Goal: Information Seeking & Learning: Learn about a topic

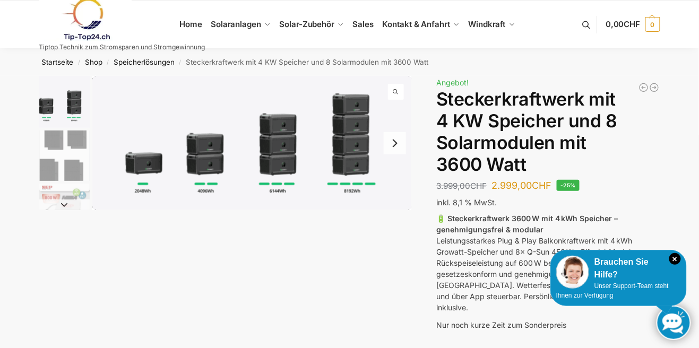
click at [399, 141] on button "Next slide" at bounding box center [395, 143] width 22 height 22
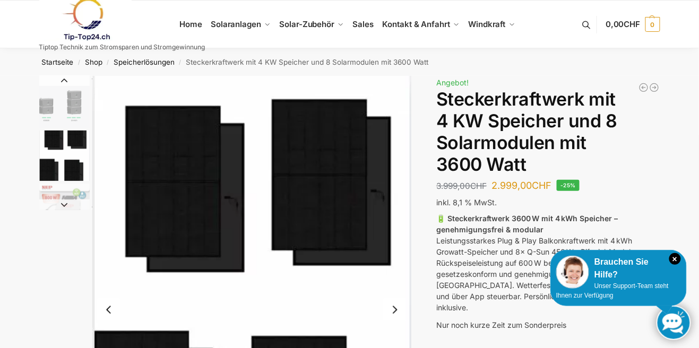
click at [393, 312] on button "Next slide" at bounding box center [395, 310] width 22 height 22
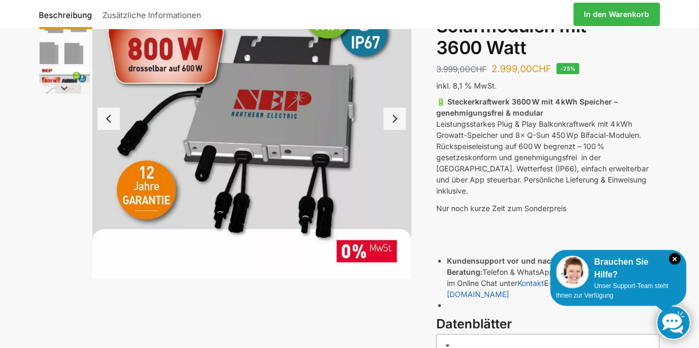
scroll to position [102, 0]
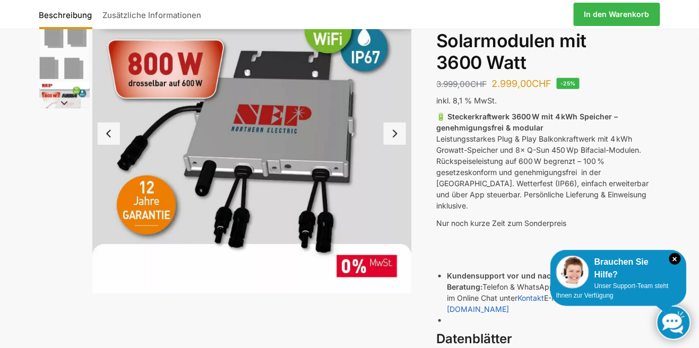
click at [400, 130] on button "Next slide" at bounding box center [395, 134] width 22 height 22
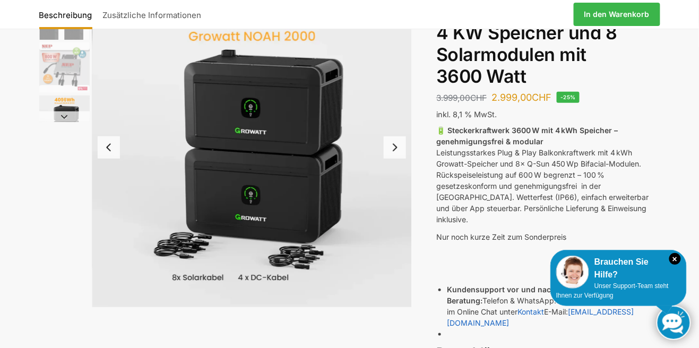
scroll to position [68, 0]
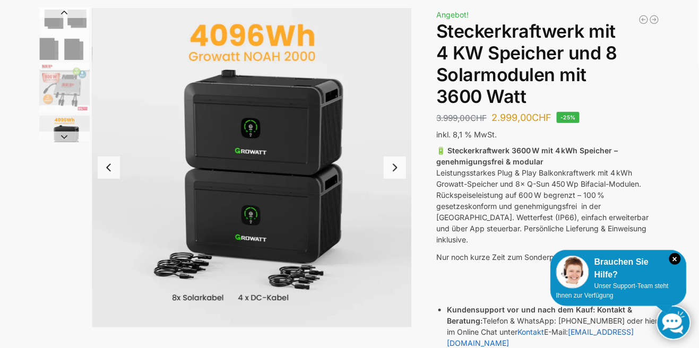
click at [391, 171] on button "Next slide" at bounding box center [395, 168] width 22 height 22
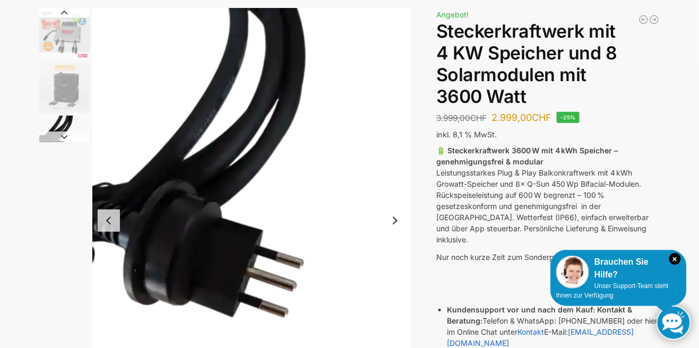
click at [391, 171] on img "5 / 9" at bounding box center [252, 221] width 320 height 426
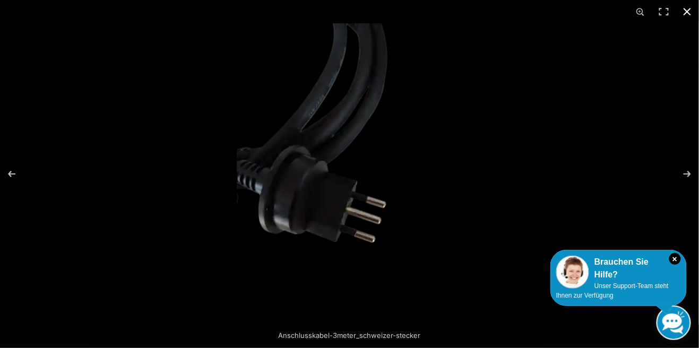
click at [693, 14] on button "Close (Esc)" at bounding box center [687, 11] width 23 height 23
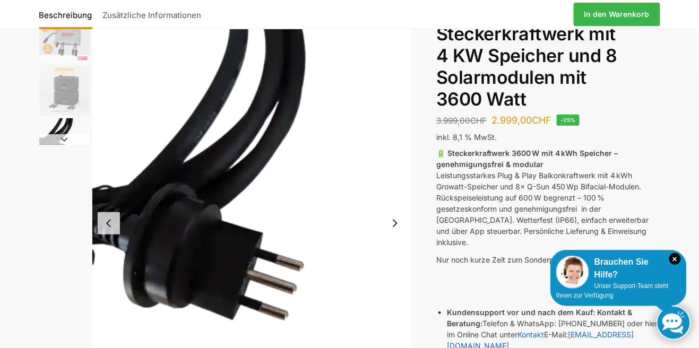
scroll to position [51, 0]
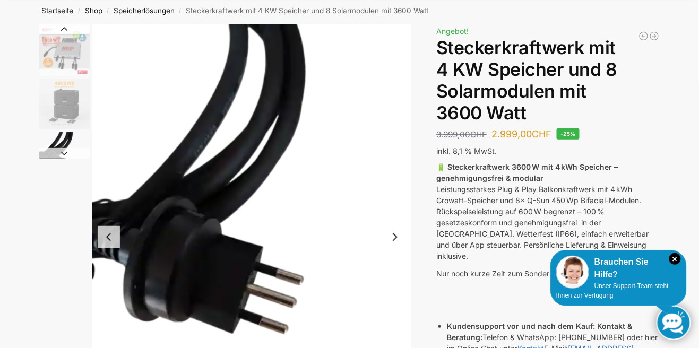
click at [62, 152] on button "Next slide" at bounding box center [64, 153] width 50 height 11
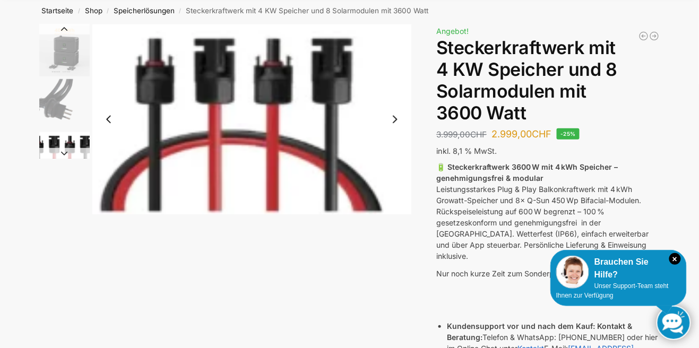
click at [391, 121] on button "Next slide" at bounding box center [395, 119] width 22 height 22
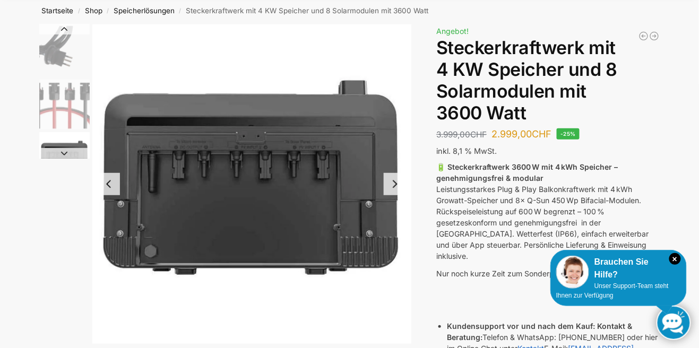
click at [393, 185] on button "Next slide" at bounding box center [395, 184] width 22 height 22
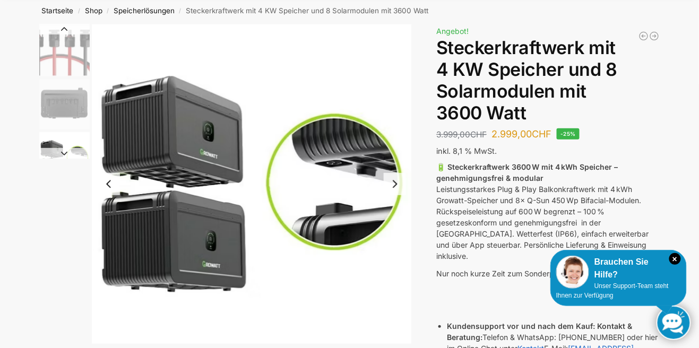
click at [393, 185] on button "Next slide" at bounding box center [395, 184] width 22 height 22
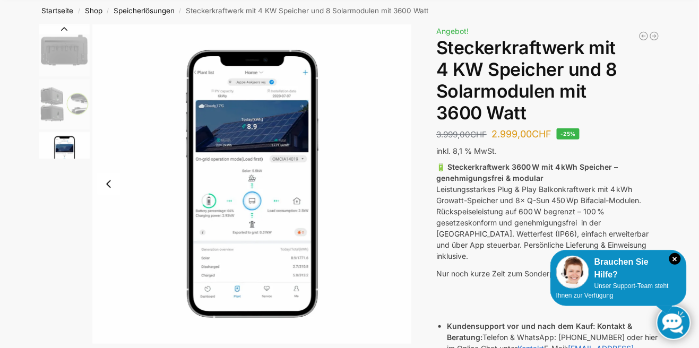
click at [392, 195] on img "9 / 9" at bounding box center [252, 184] width 320 height 320
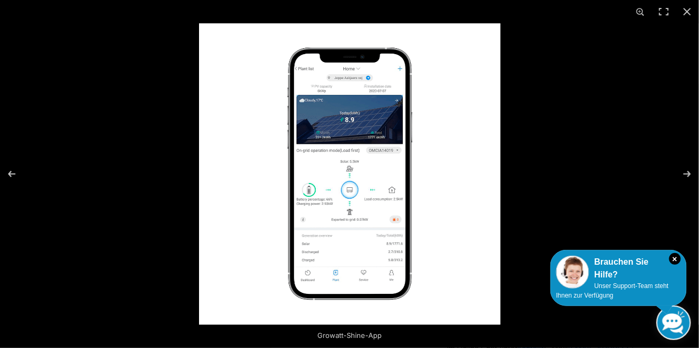
click at [386, 193] on img at bounding box center [350, 174] width 302 height 302
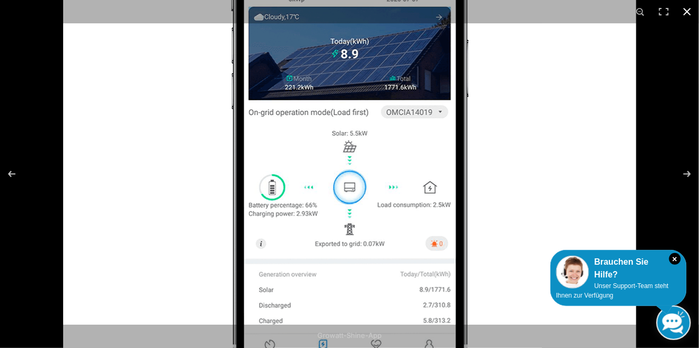
click at [681, 16] on button "Close (Esc)" at bounding box center [687, 11] width 23 height 23
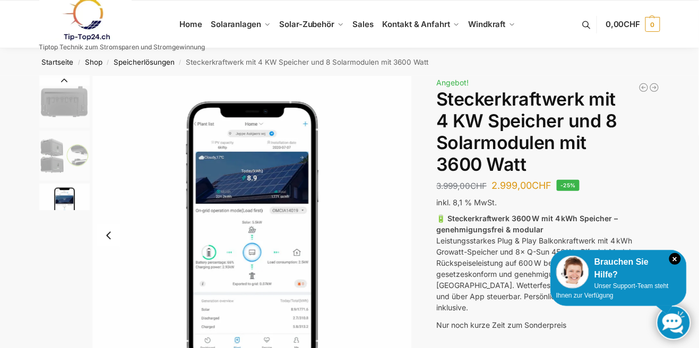
click at [63, 76] on button "Previous slide" at bounding box center [64, 80] width 50 height 11
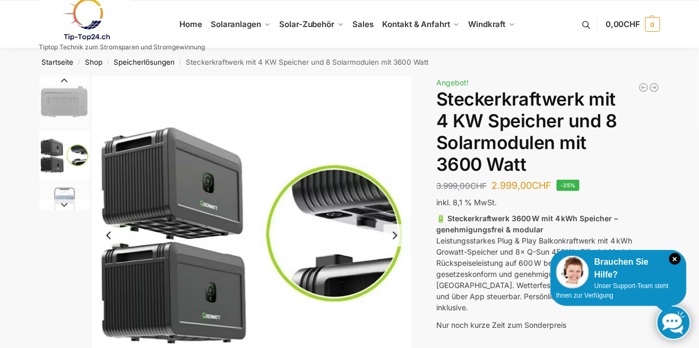
click at [63, 80] on button "Previous slide" at bounding box center [64, 80] width 50 height 11
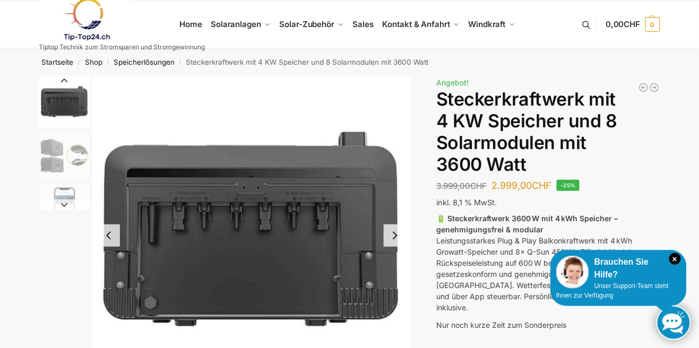
click at [63, 80] on button "Previous slide" at bounding box center [64, 80] width 50 height 11
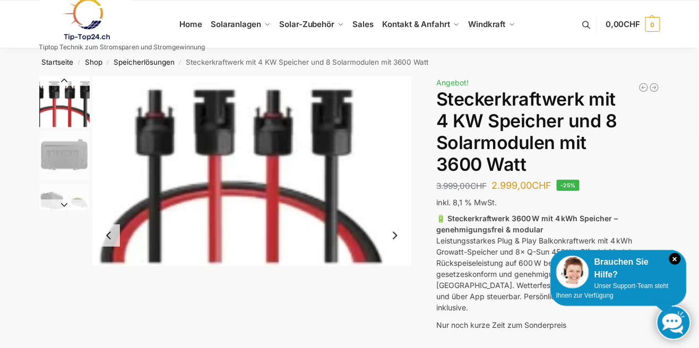
click at [63, 80] on button "Previous slide" at bounding box center [64, 80] width 50 height 11
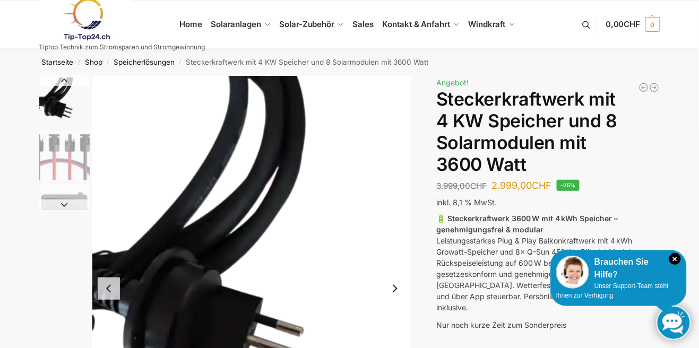
click at [63, 80] on button "Previous slide" at bounding box center [64, 80] width 50 height 11
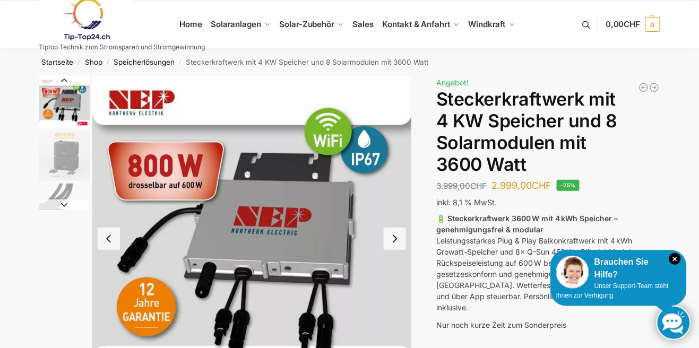
click at [63, 80] on button "Previous slide" at bounding box center [64, 80] width 50 height 11
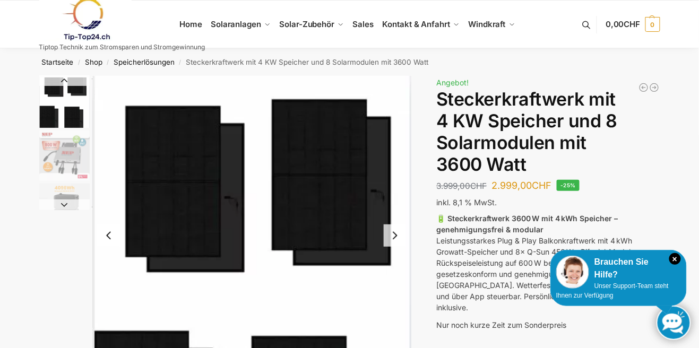
click at [63, 80] on button "Previous slide" at bounding box center [64, 80] width 50 height 11
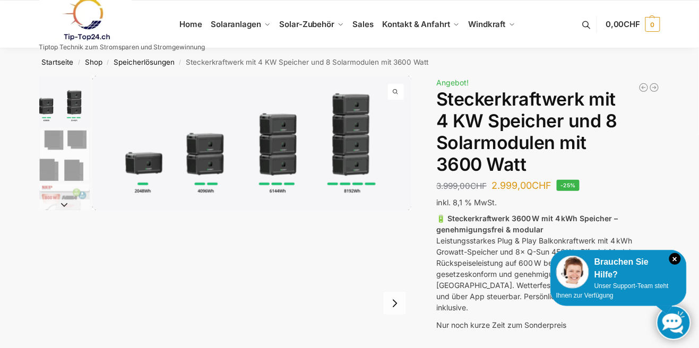
click at [63, 80] on img "1 / 9" at bounding box center [64, 102] width 50 height 52
click at [62, 103] on img "1 / 9" at bounding box center [64, 102] width 50 height 52
click at [61, 147] on img "2 / 9" at bounding box center [64, 156] width 50 height 50
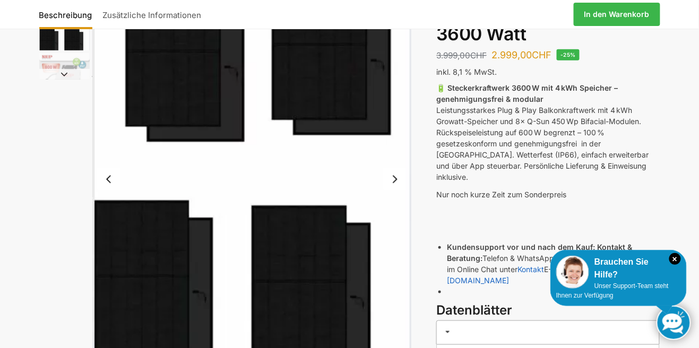
scroll to position [113, 0]
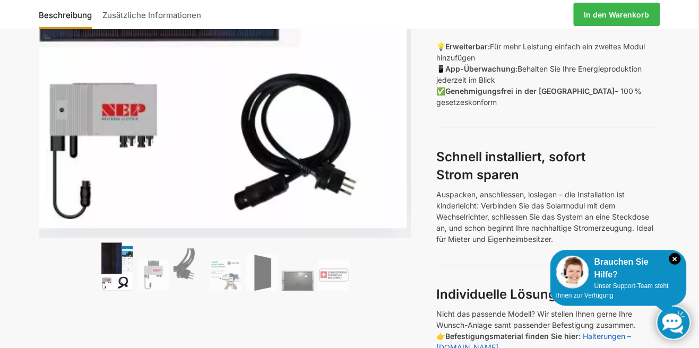
scroll to position [408, 0]
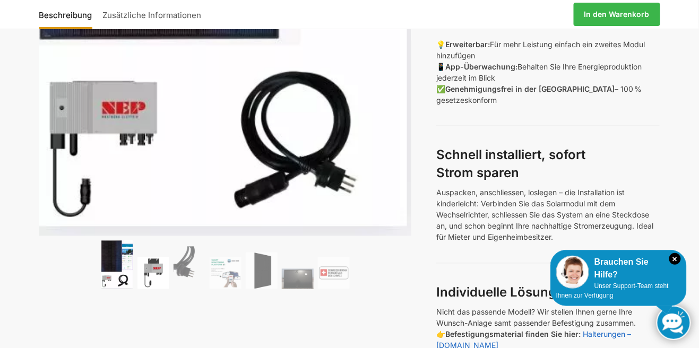
click at [154, 273] on img at bounding box center [153, 273] width 32 height 32
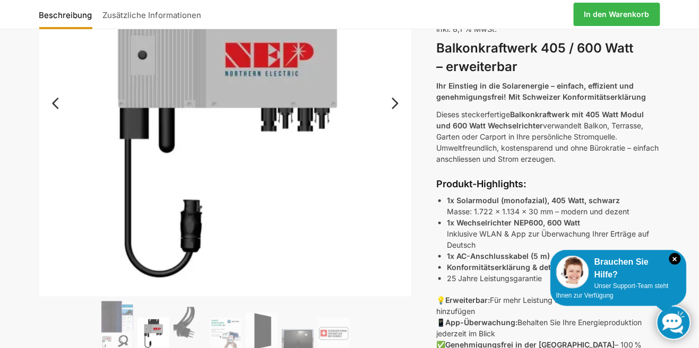
scroll to position [211, 0]
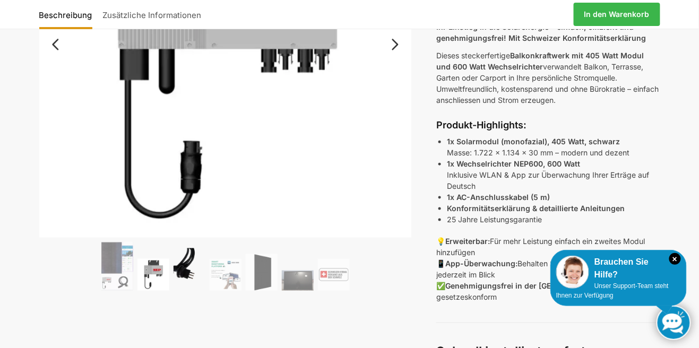
click at [186, 276] on img at bounding box center [190, 269] width 32 height 42
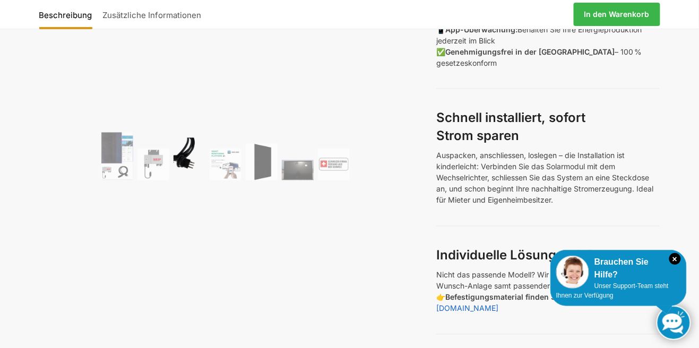
scroll to position [468, 0]
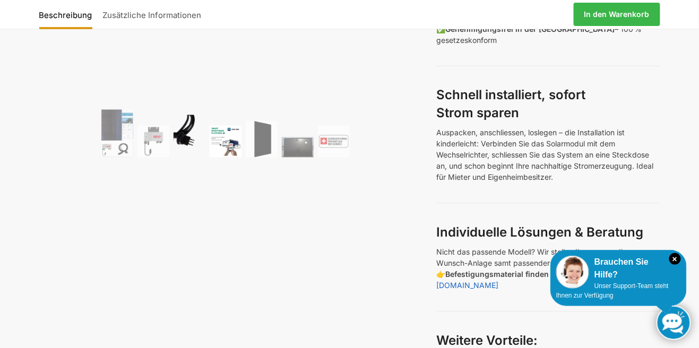
click at [220, 145] on img at bounding box center [226, 142] width 32 height 32
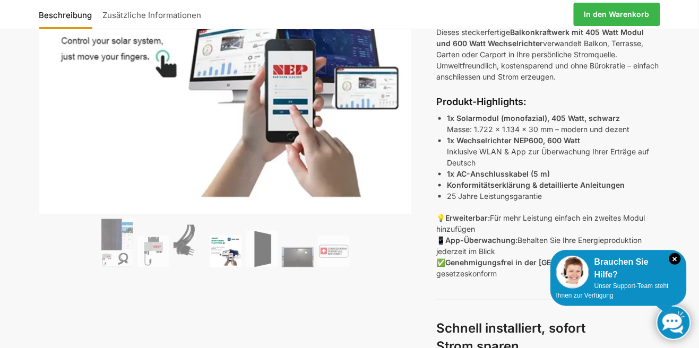
scroll to position [122, 0]
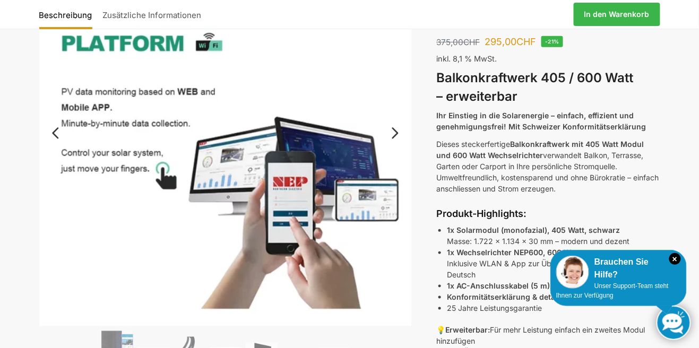
click at [392, 133] on link "Next" at bounding box center [394, 138] width 36 height 11
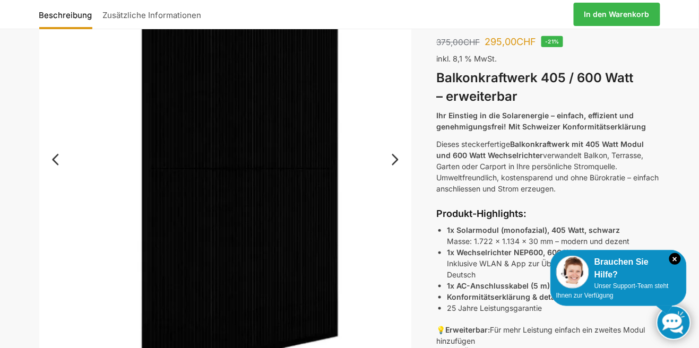
click at [390, 130] on img at bounding box center [225, 167] width 373 height 426
click at [393, 162] on link "Next" at bounding box center [394, 165] width 36 height 11
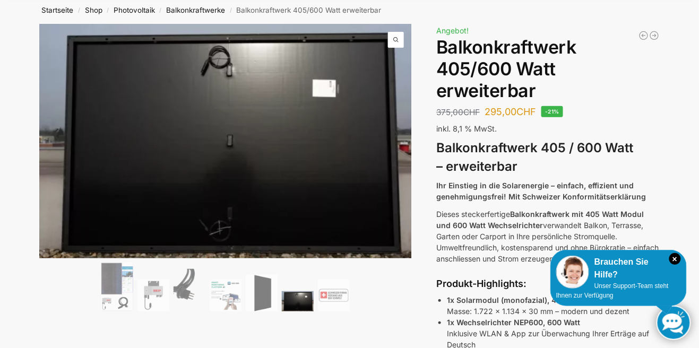
scroll to position [0, 0]
